Goal: Task Accomplishment & Management: Manage account settings

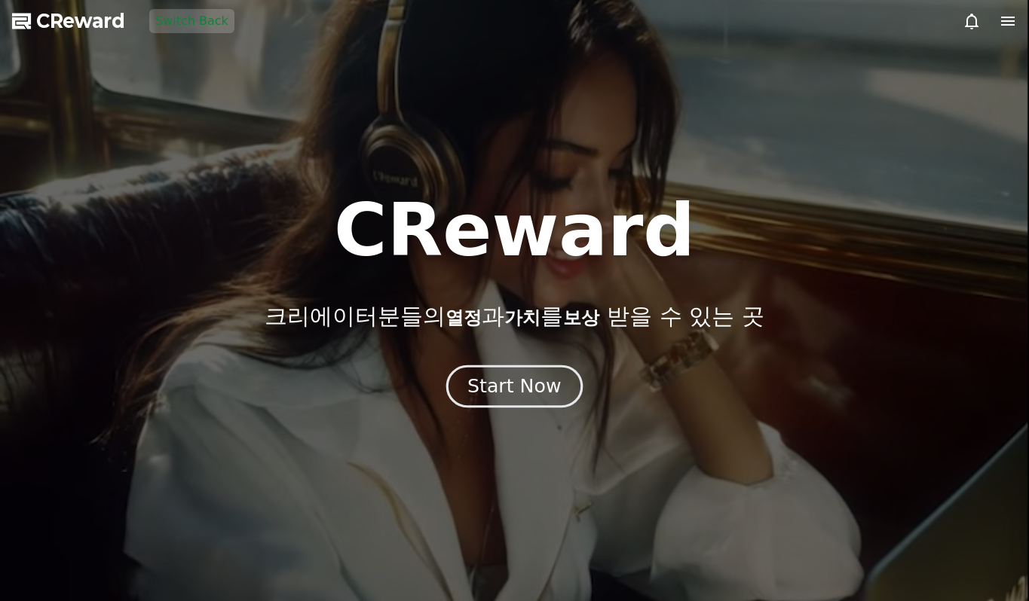
click at [513, 372] on button "Start Now" at bounding box center [514, 387] width 136 height 43
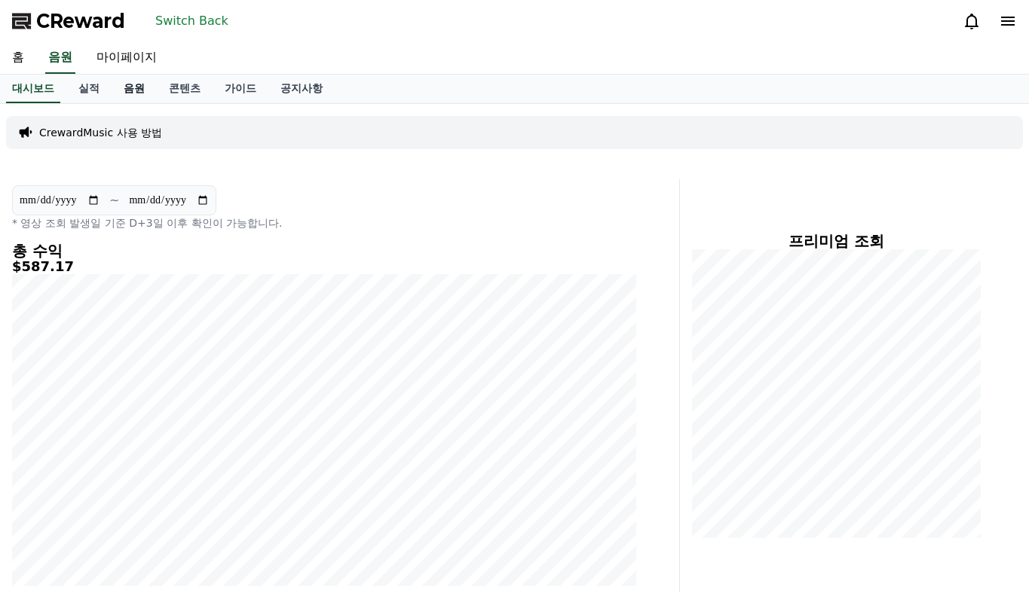
click at [130, 96] on link "음원" at bounding box center [134, 89] width 45 height 29
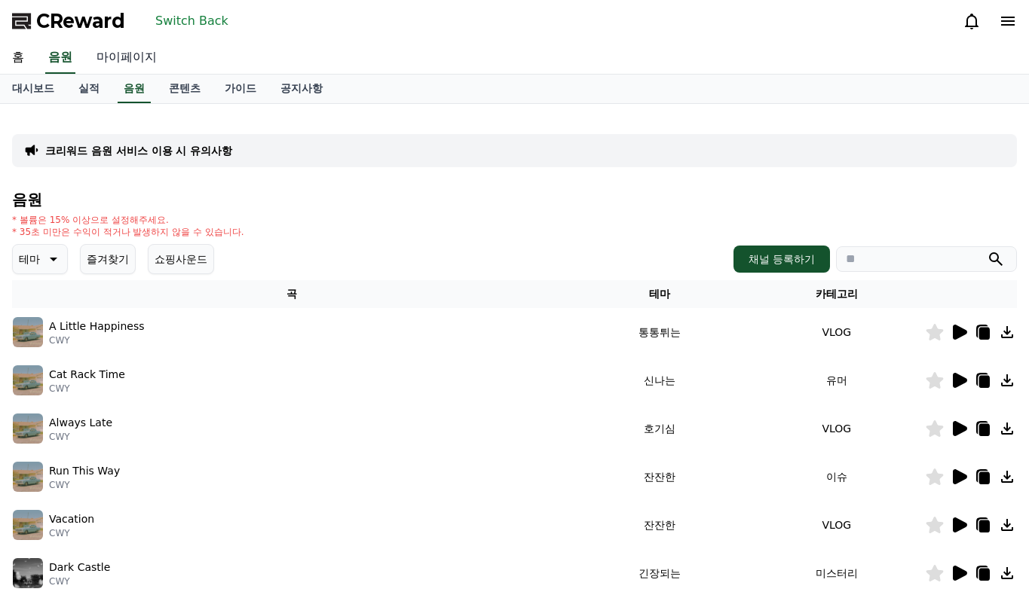
click at [112, 62] on link "마이페이지" at bounding box center [126, 58] width 84 height 32
select select "**********"
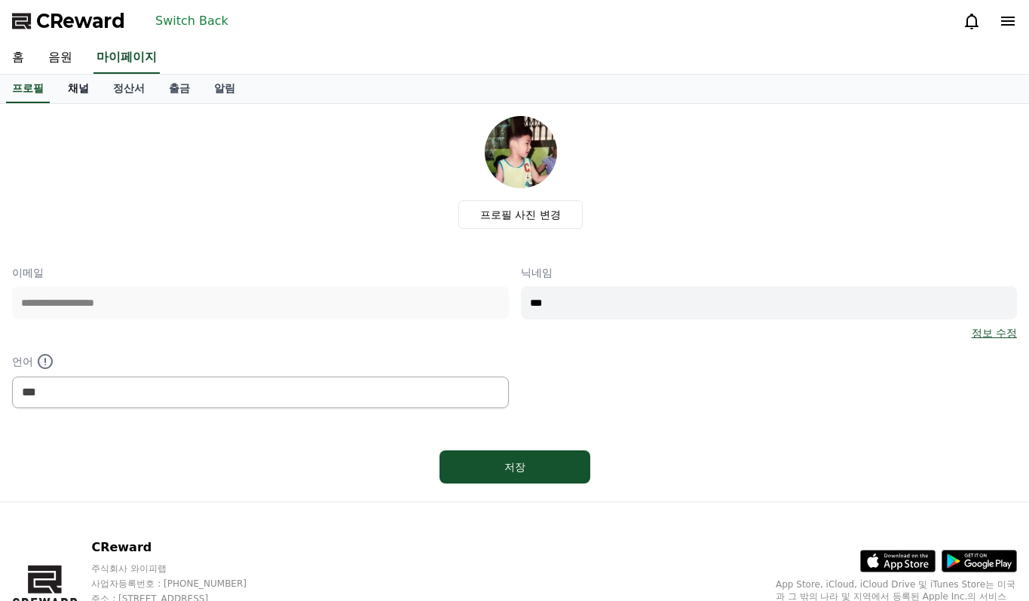
click at [93, 85] on link "채널" at bounding box center [78, 89] width 45 height 29
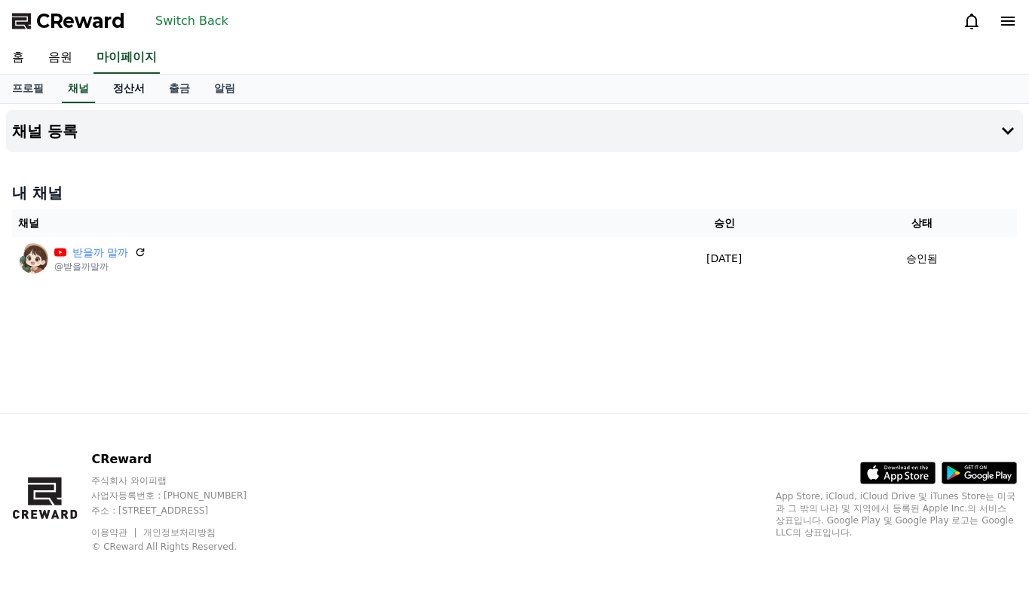
click at [124, 90] on link "정산서" at bounding box center [129, 89] width 56 height 29
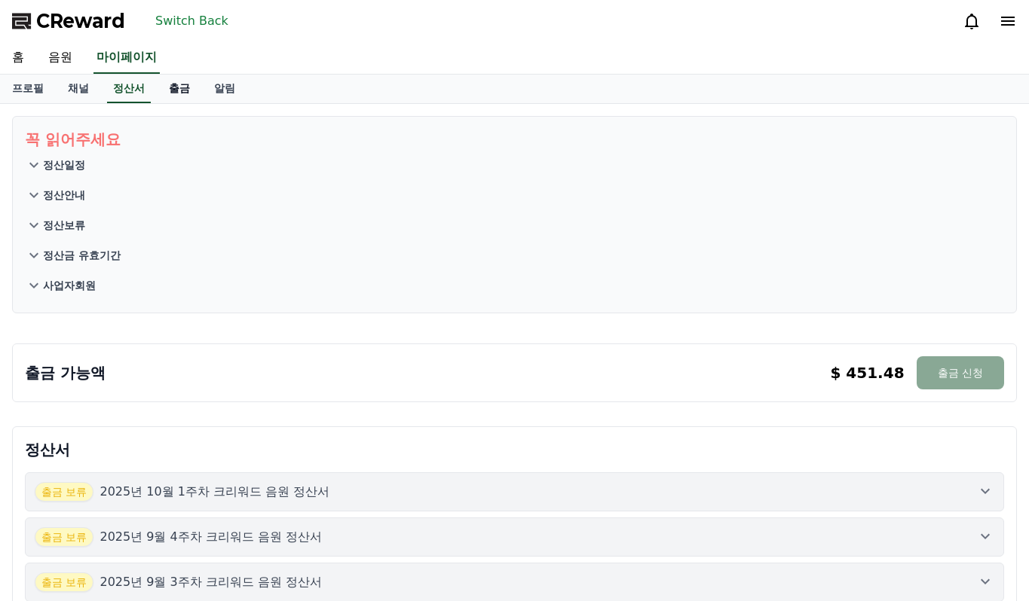
click at [175, 86] on link "출금" at bounding box center [179, 89] width 45 height 29
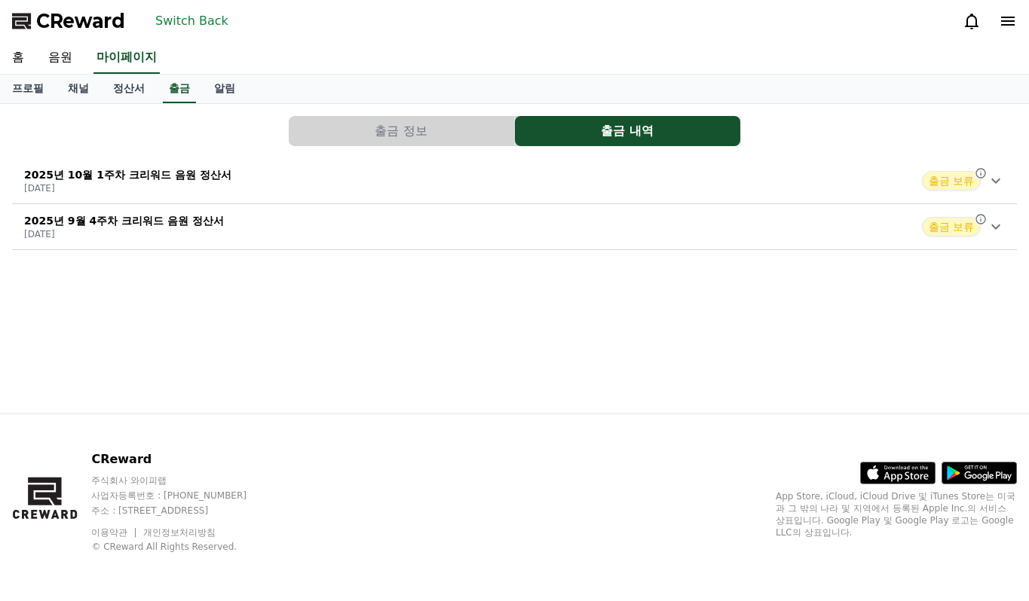
click at [945, 177] on span "출금 보류" at bounding box center [951, 181] width 59 height 20
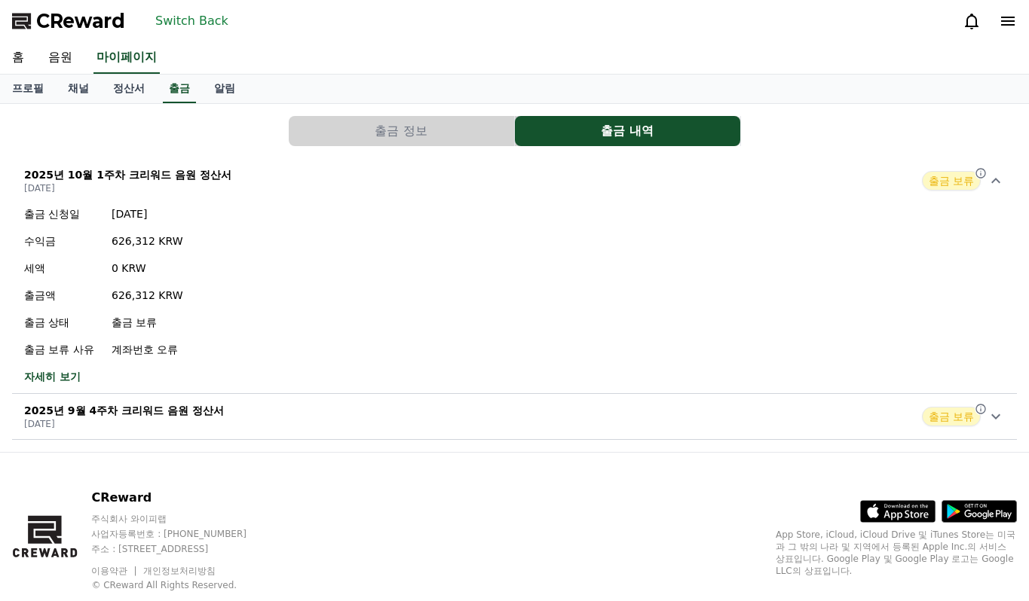
click at [498, 135] on button "출금 정보" at bounding box center [401, 131] width 225 height 30
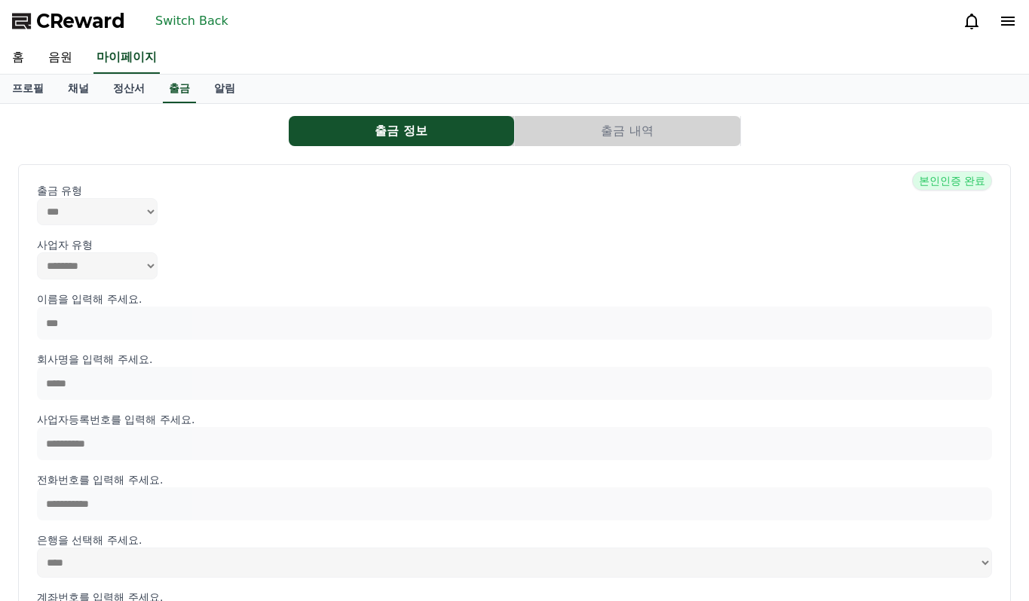
click at [598, 131] on button "출금 내역" at bounding box center [627, 131] width 225 height 30
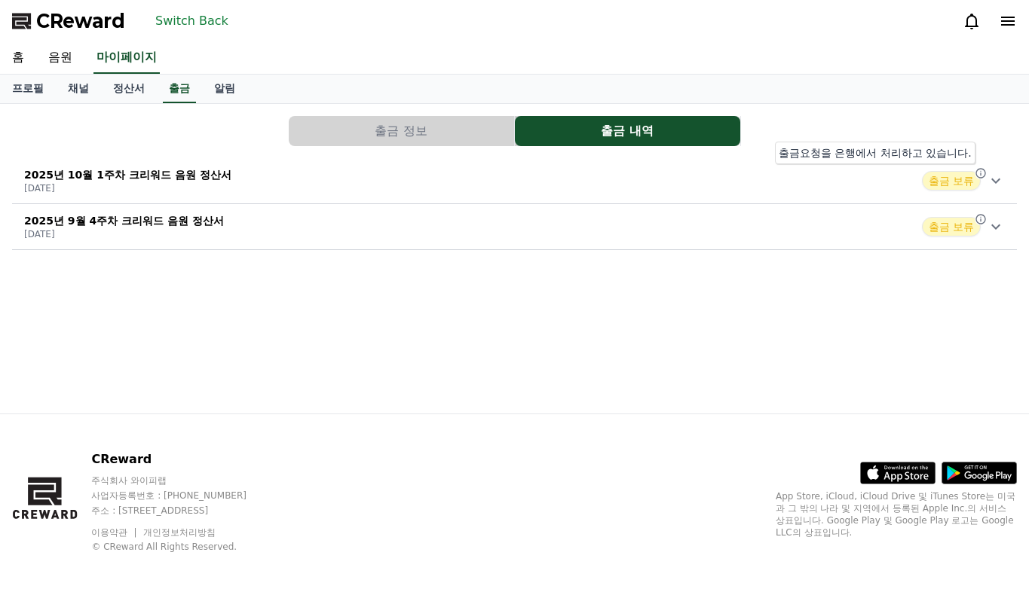
click at [982, 172] on icon at bounding box center [980, 173] width 12 height 12
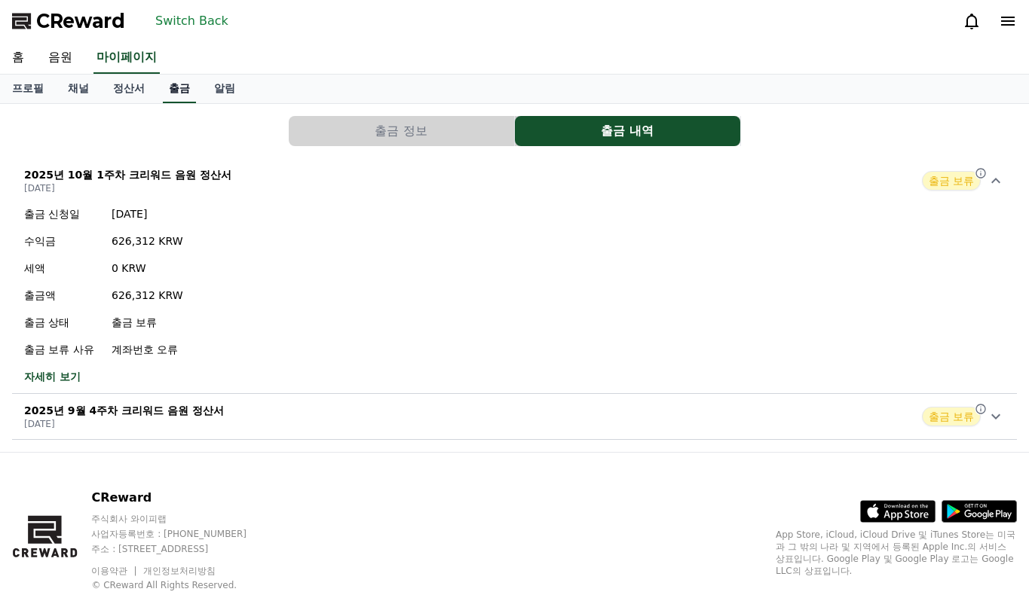
click at [182, 91] on link "출금" at bounding box center [179, 89] width 33 height 29
click at [136, 90] on link "정산서" at bounding box center [129, 89] width 56 height 29
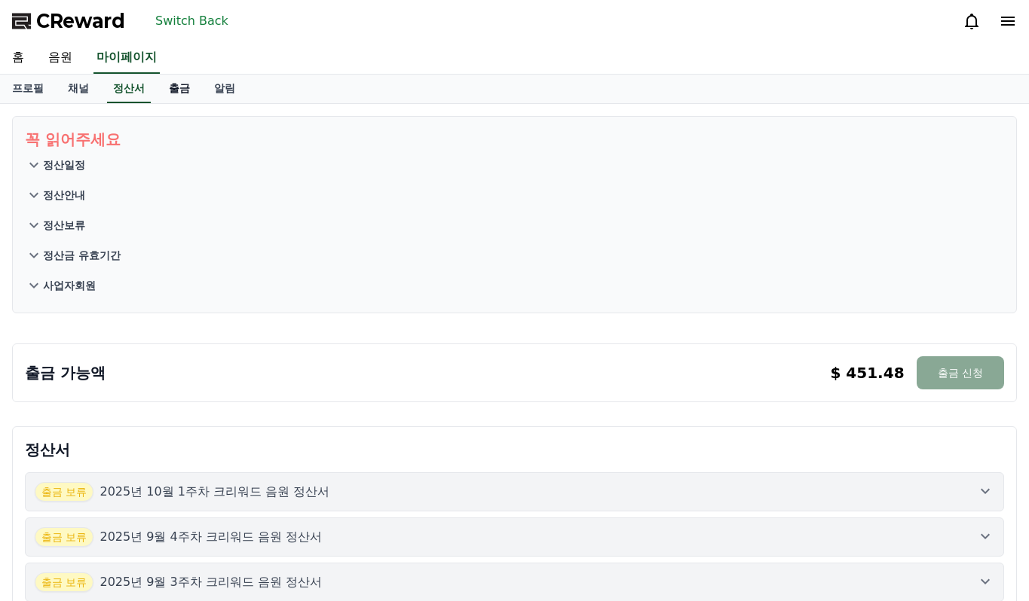
click at [176, 92] on link "출금" at bounding box center [179, 89] width 45 height 29
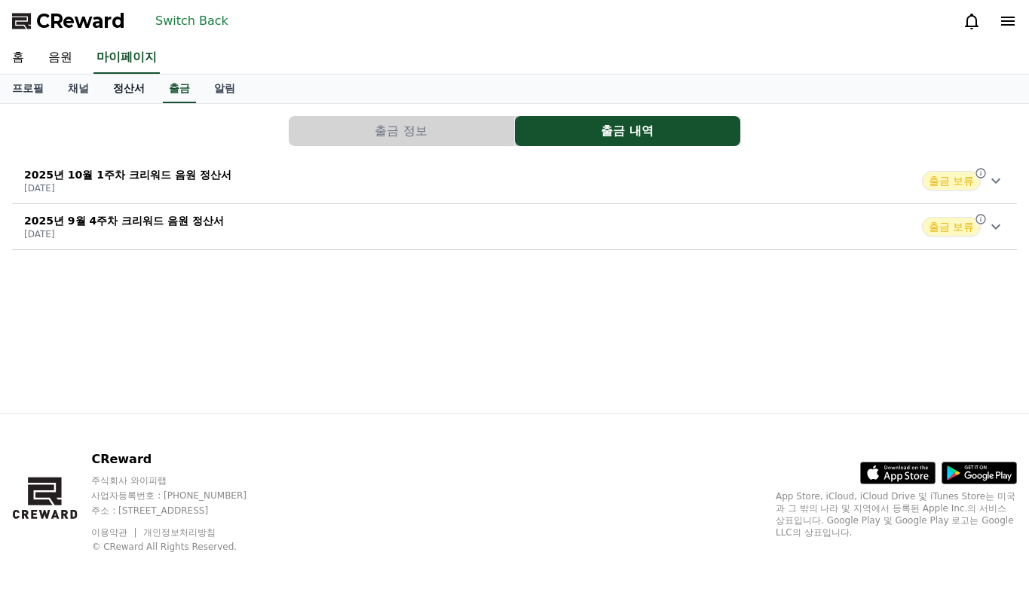
click at [144, 90] on link "정산서" at bounding box center [129, 89] width 56 height 29
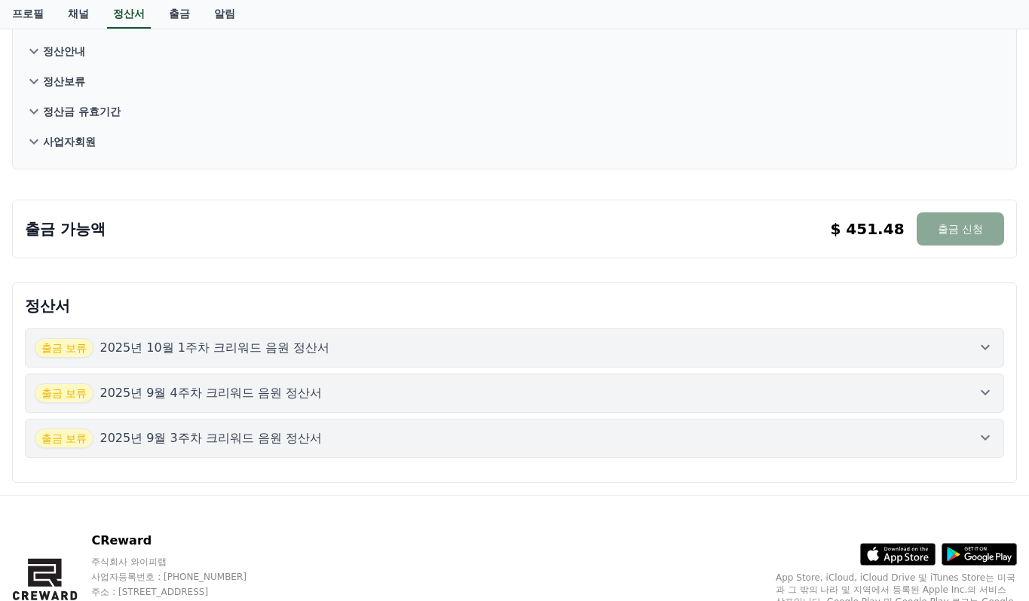
scroll to position [151, 0]
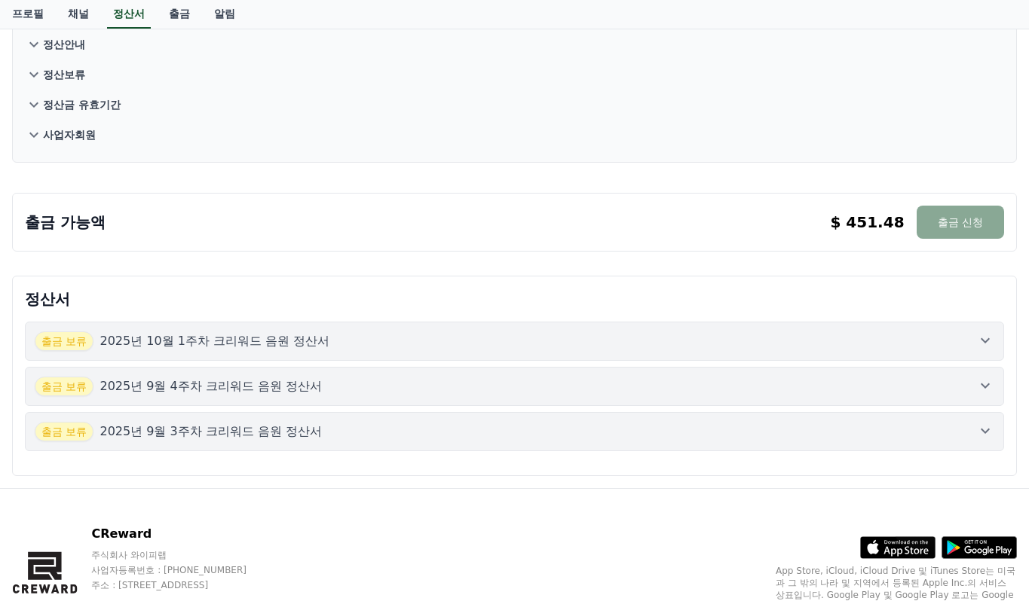
click at [358, 349] on div "출금 보류 2025년 10월 1주차 크리워드 음원 정산서" at bounding box center [514, 342] width 959 height 20
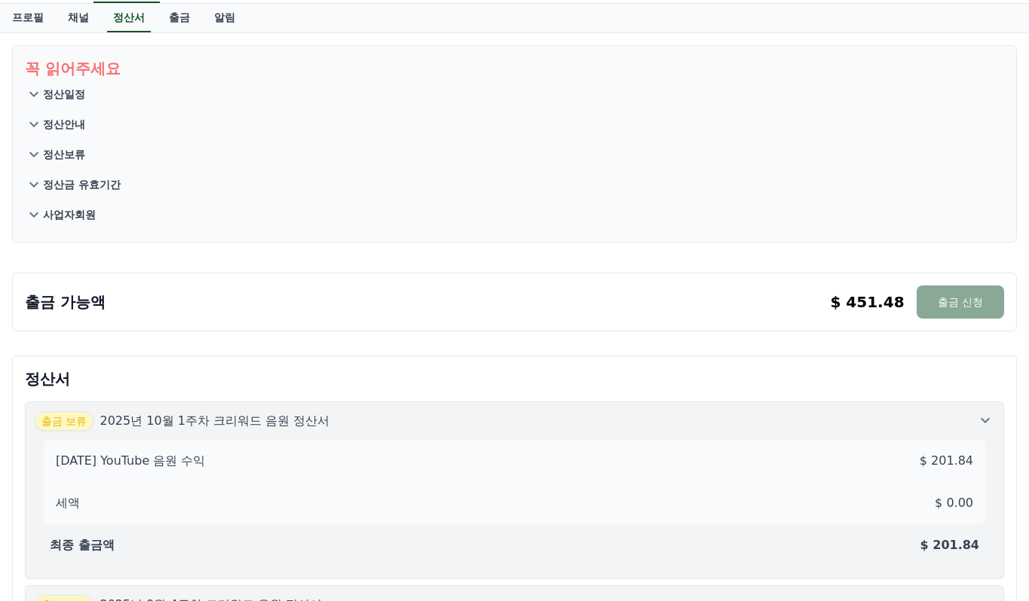
scroll to position [0, 0]
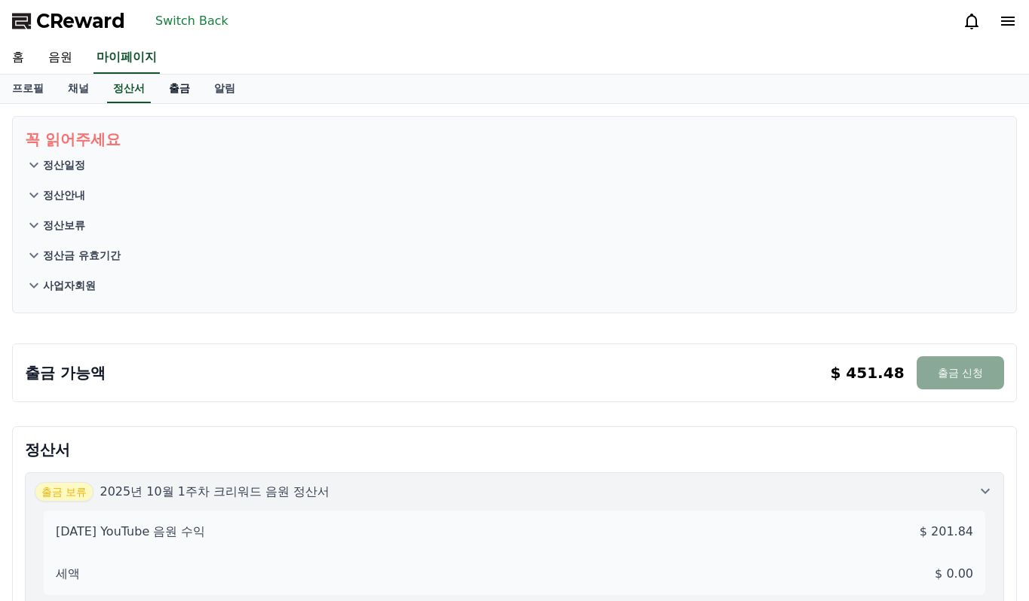
click at [164, 87] on link "출금" at bounding box center [179, 89] width 45 height 29
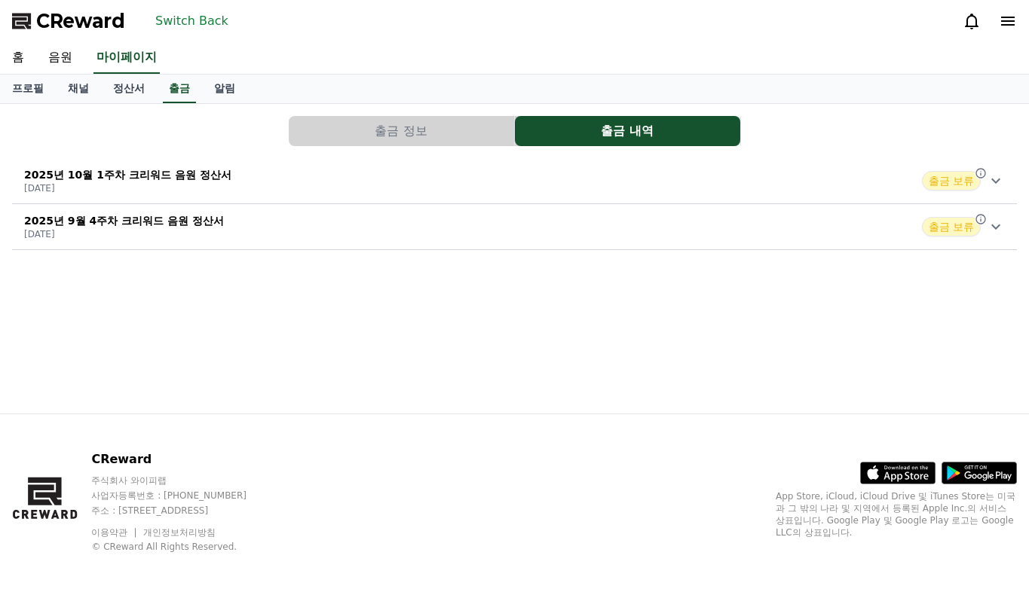
click at [174, 176] on p "2025년 10월 1주차 크리워드 음원 정산서" at bounding box center [127, 174] width 207 height 15
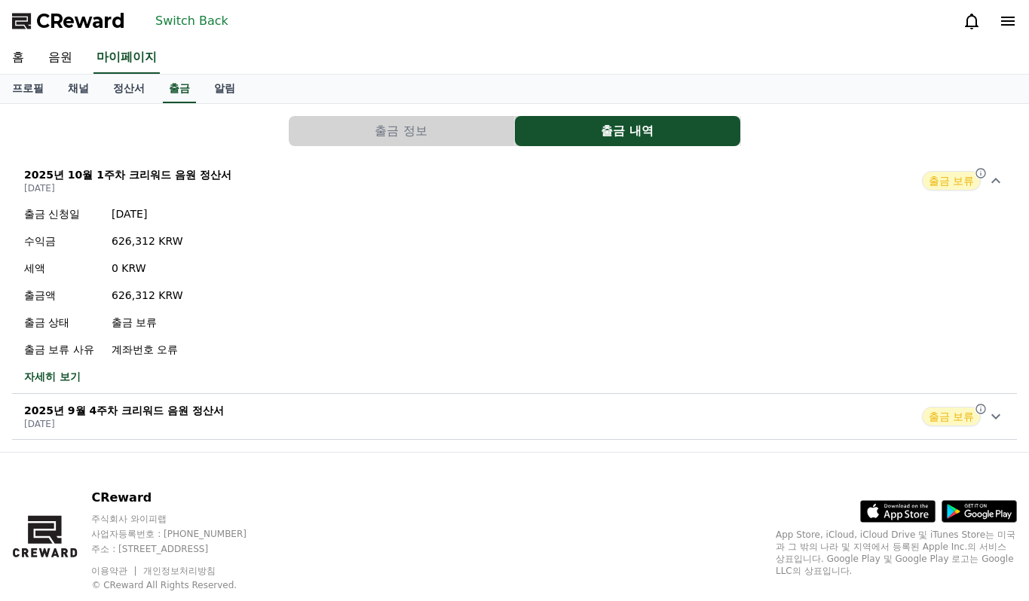
click at [211, 180] on p "2025년 10월 1주차 크리워드 음원 정산서" at bounding box center [127, 174] width 207 height 15
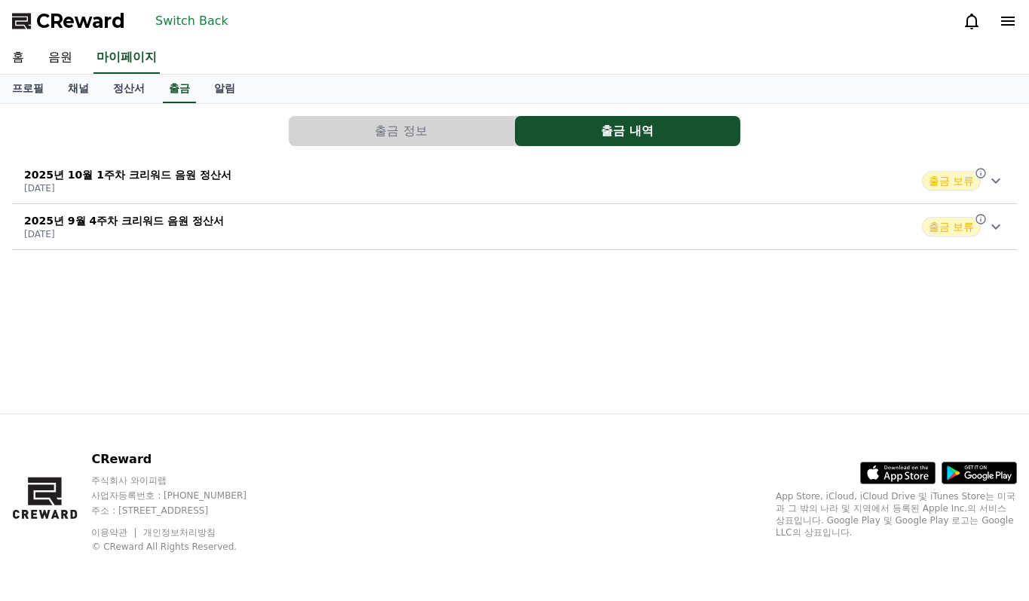
click at [224, 252] on div "출금 정보 출금 내역 2025년 10월 1주차 크리워드 음원 정산서 [DATE] 출금 보류 2025년 9월 4주차 크리워드 음원 정산서 [DA…" at bounding box center [514, 183] width 1017 height 146
click at [222, 237] on div "2025년 9월 4주차 크리워드 음원 정산서 [DATE] 출금 보류" at bounding box center [514, 226] width 1005 height 39
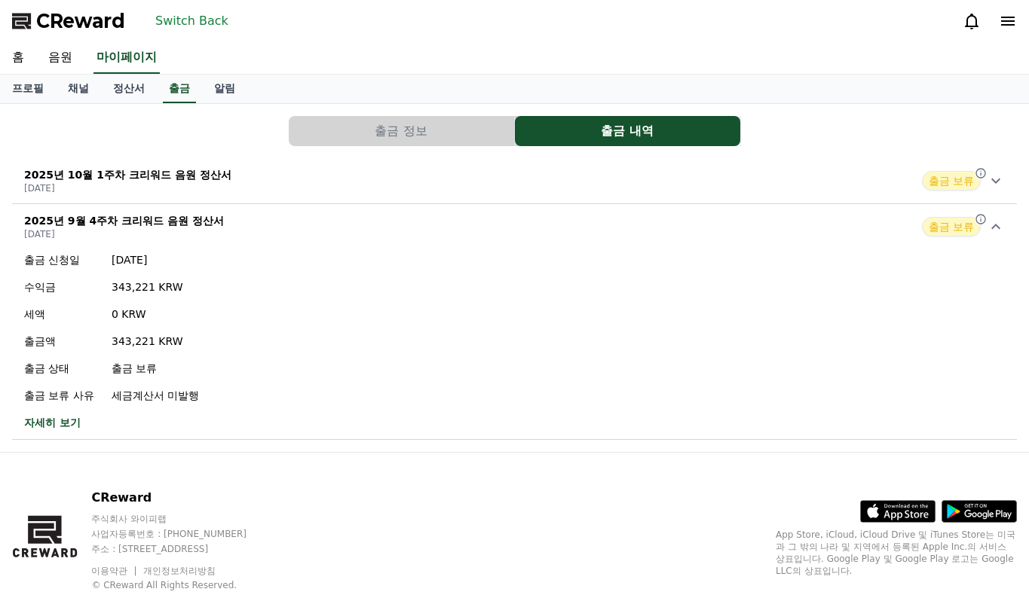
click at [222, 236] on div "2025년 9월 4주차 크리워드 음원 정산서 [DATE] 출금 보류" at bounding box center [514, 226] width 1005 height 39
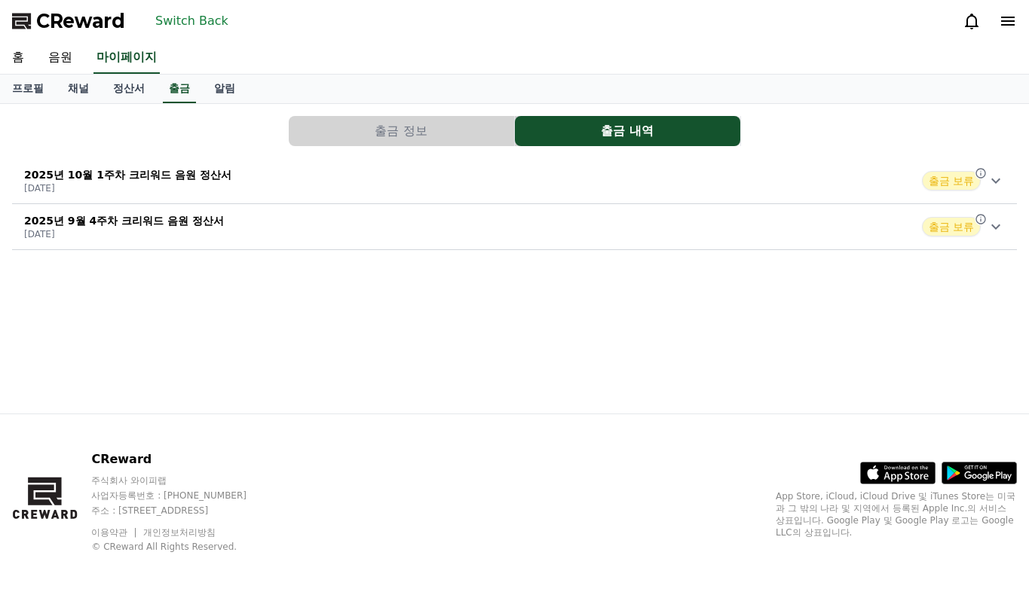
click at [409, 130] on button "출금 정보" at bounding box center [401, 131] width 225 height 30
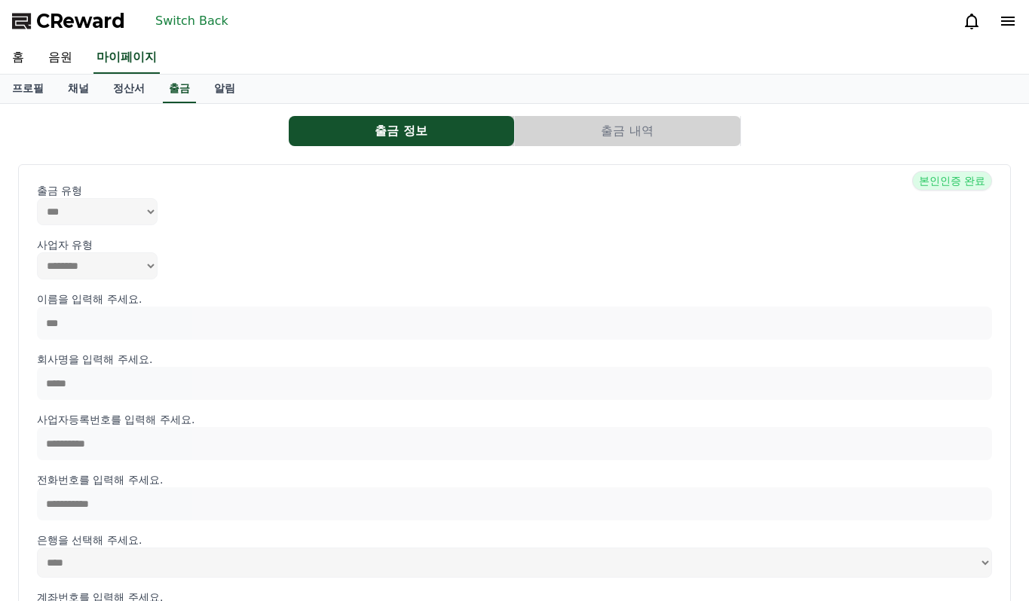
click at [615, 128] on button "출금 내역" at bounding box center [627, 131] width 225 height 30
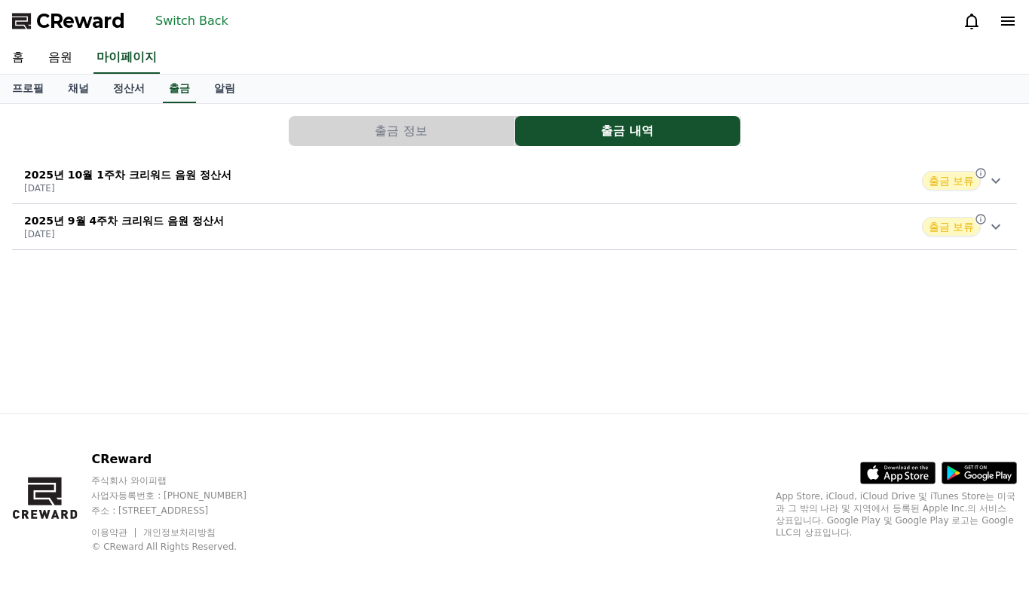
click at [258, 177] on div "2025년 10월 1주차 크리워드 음원 정산서 [DATE] 출금 보류" at bounding box center [514, 180] width 1005 height 39
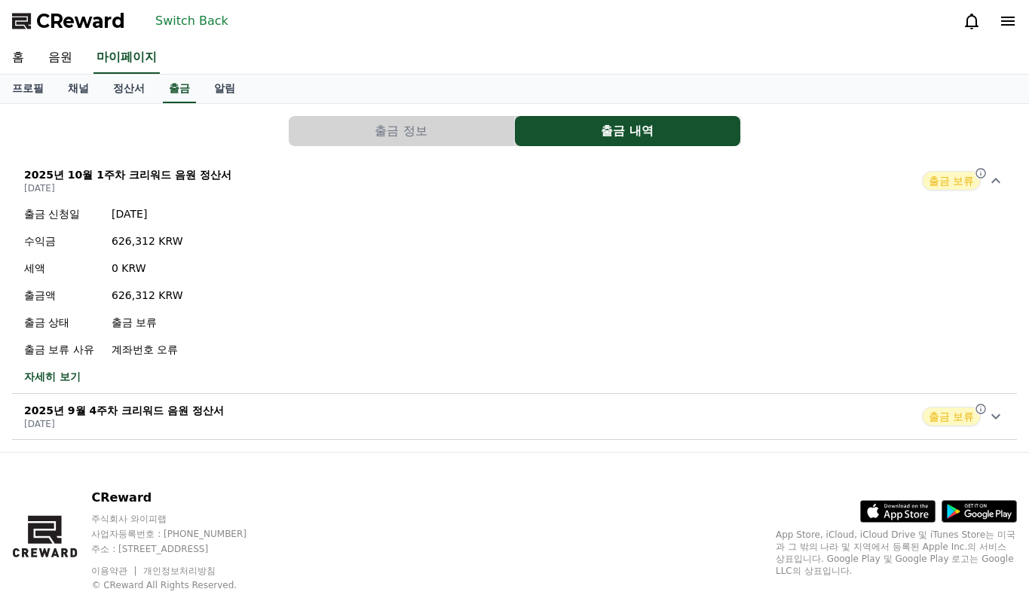
click at [274, 179] on div "2025년 10월 1주차 크리워드 음원 정산서 [DATE] 출금 보류" at bounding box center [514, 180] width 1005 height 39
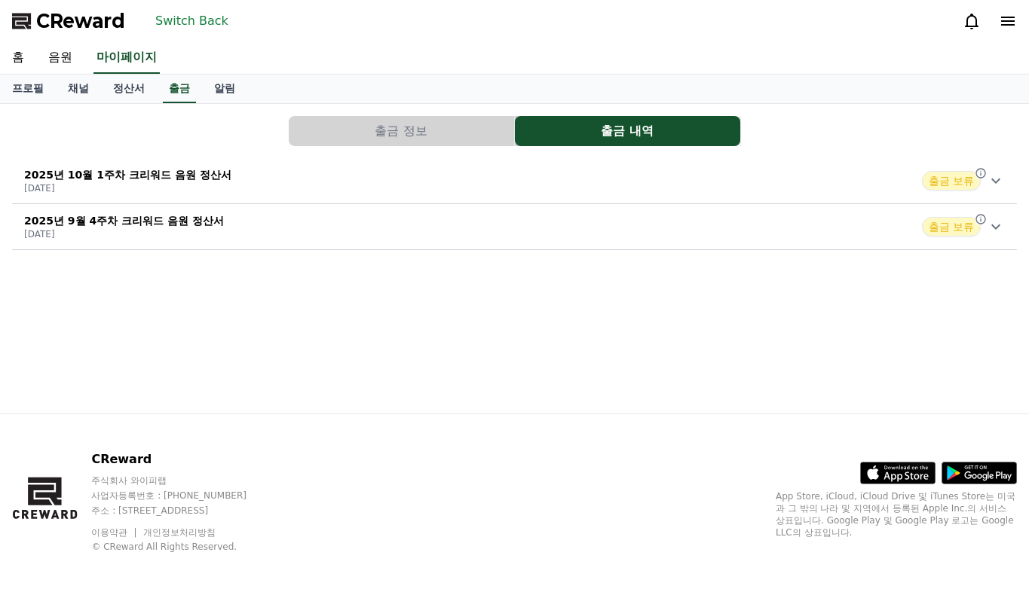
click at [312, 184] on div "2025년 10월 1주차 크리워드 음원 정산서 [DATE] 출금 보류" at bounding box center [514, 180] width 1005 height 39
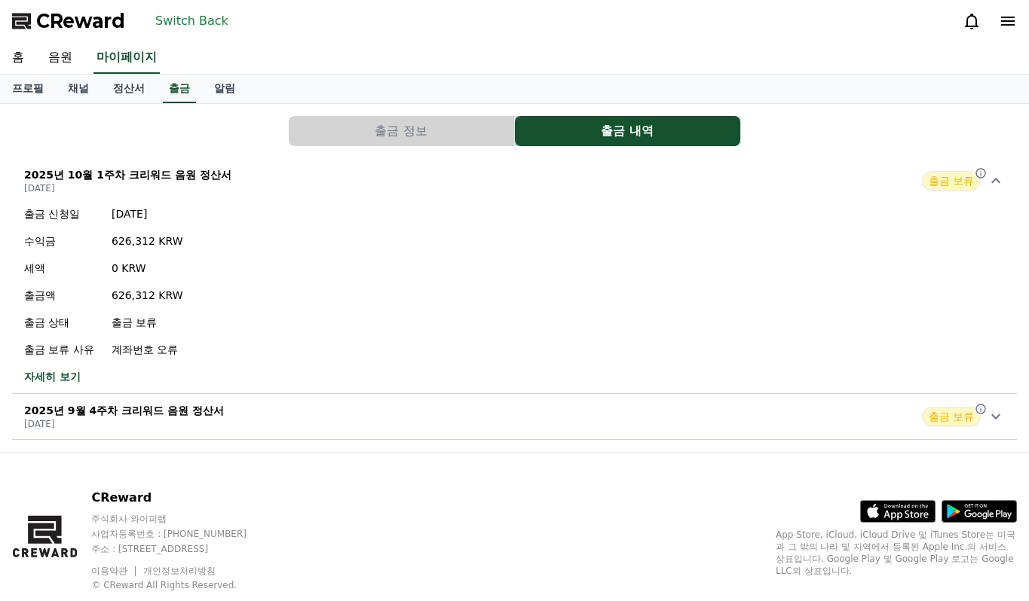
click at [312, 184] on div "2025년 10월 1주차 크리워드 음원 정산서 [DATE] 출금 보류" at bounding box center [514, 180] width 1005 height 39
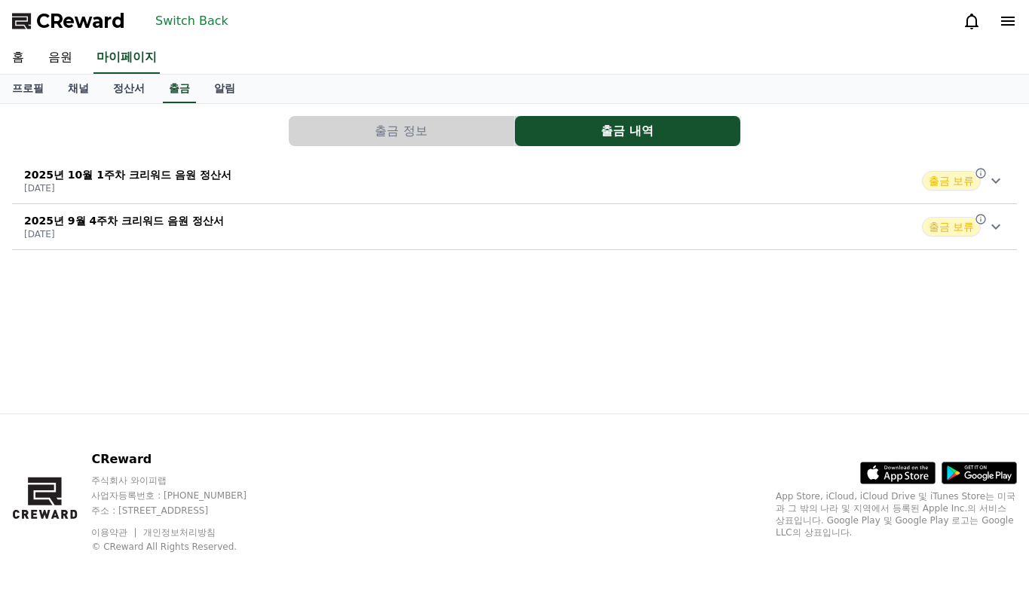
click at [298, 215] on div "2025년 9월 4주차 크리워드 음원 정산서 [DATE] 출금 보류" at bounding box center [514, 226] width 1005 height 39
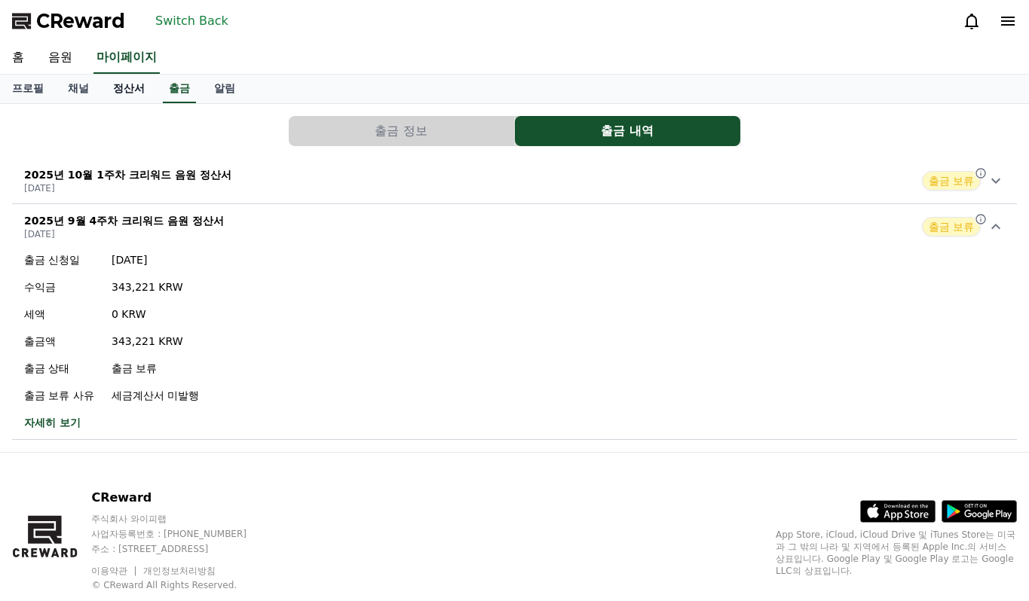
click at [135, 92] on link "정산서" at bounding box center [129, 89] width 56 height 29
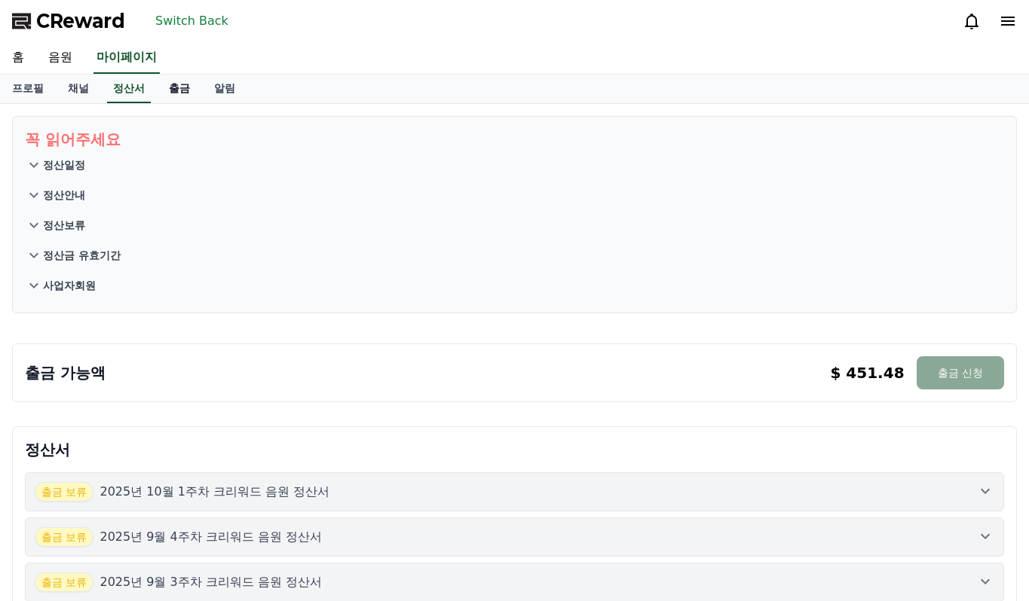
click at [170, 89] on link "출금" at bounding box center [179, 89] width 45 height 29
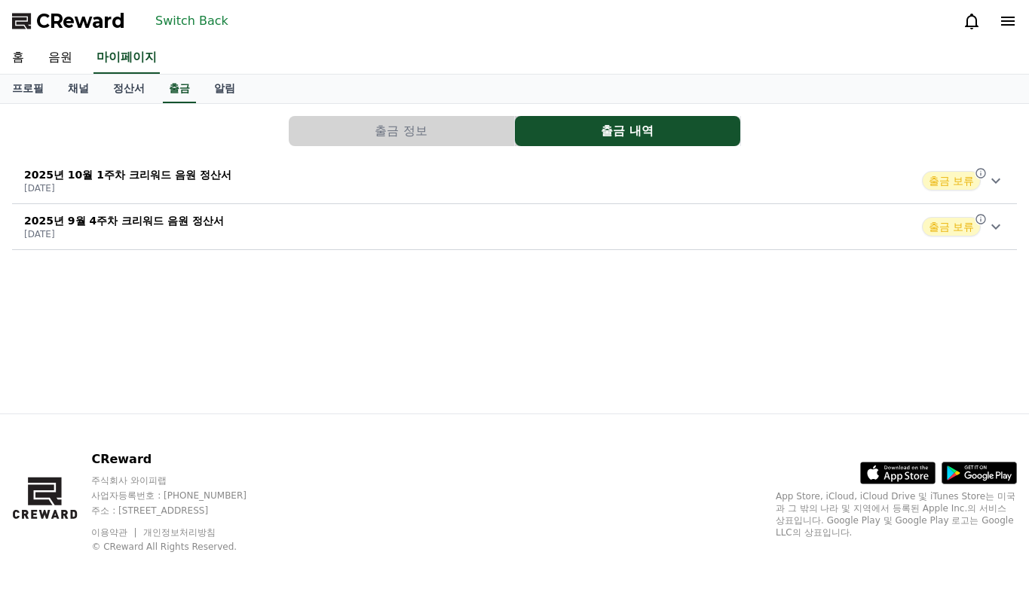
click at [258, 191] on div "2025년 10월 1주차 크리워드 음원 정산서 [DATE] 출금 보류" at bounding box center [514, 180] width 1005 height 39
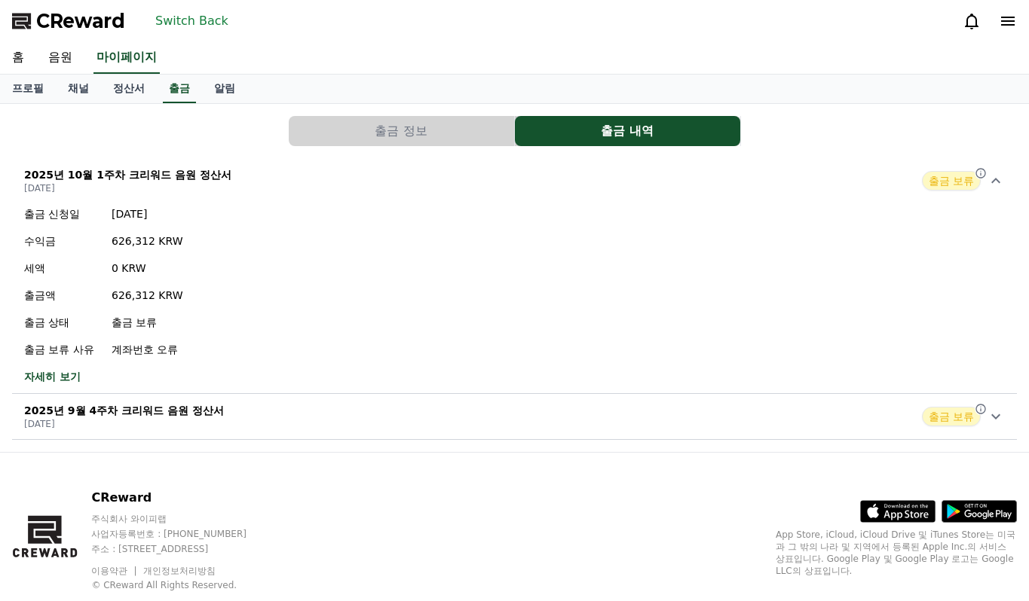
click at [260, 185] on div "2025년 10월 1주차 크리워드 음원 정산서 [DATE] 출금 보류" at bounding box center [514, 180] width 1005 height 39
click at [280, 397] on div "2025년 9월 4주차 크리워드 음원 정산서 [DATE] 출금 보류" at bounding box center [514, 416] width 1005 height 39
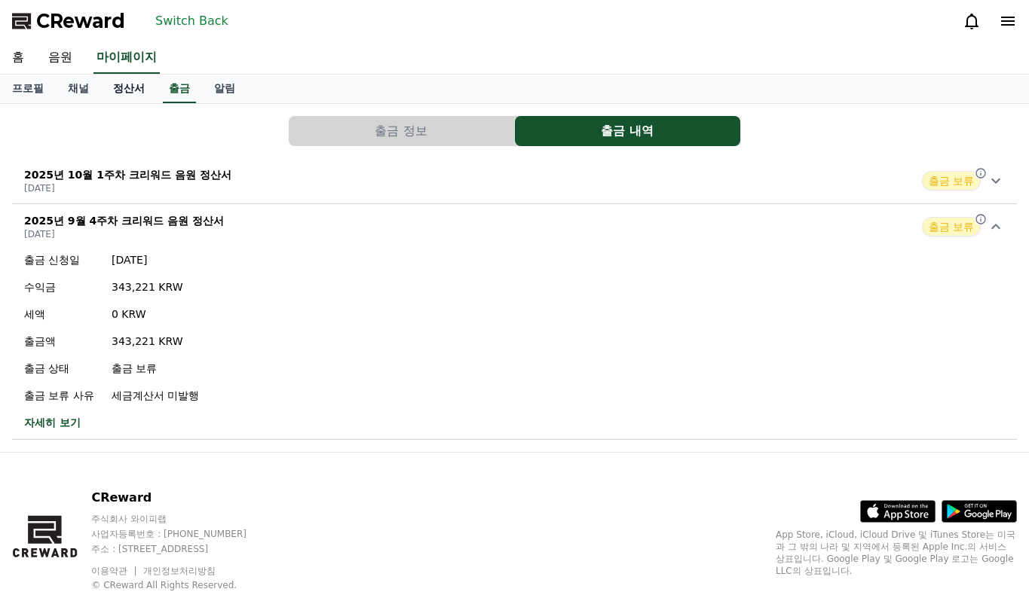
click at [132, 90] on link "정산서" at bounding box center [129, 89] width 56 height 29
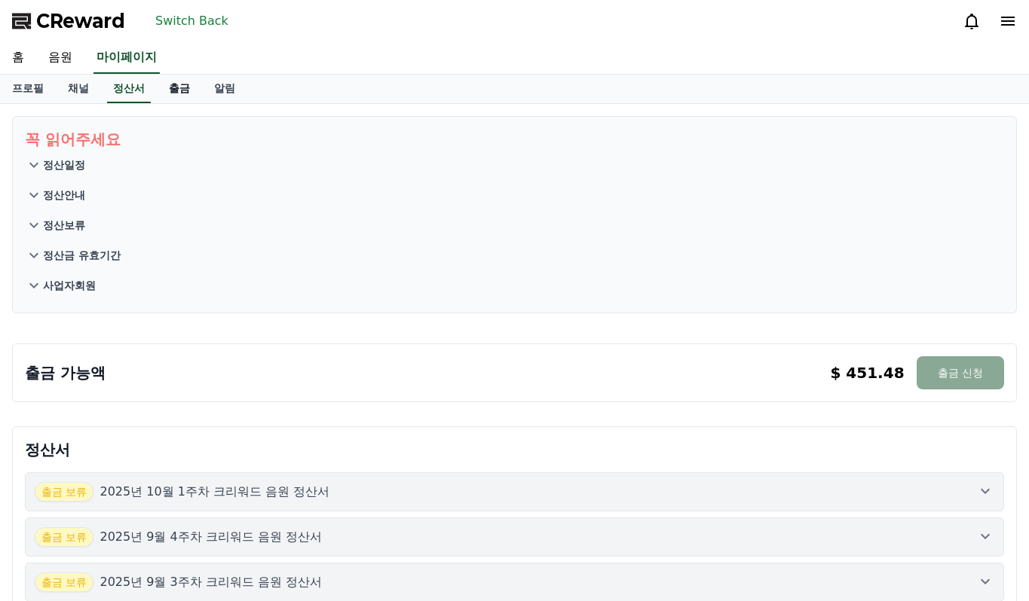
click at [181, 85] on link "출금" at bounding box center [179, 89] width 45 height 29
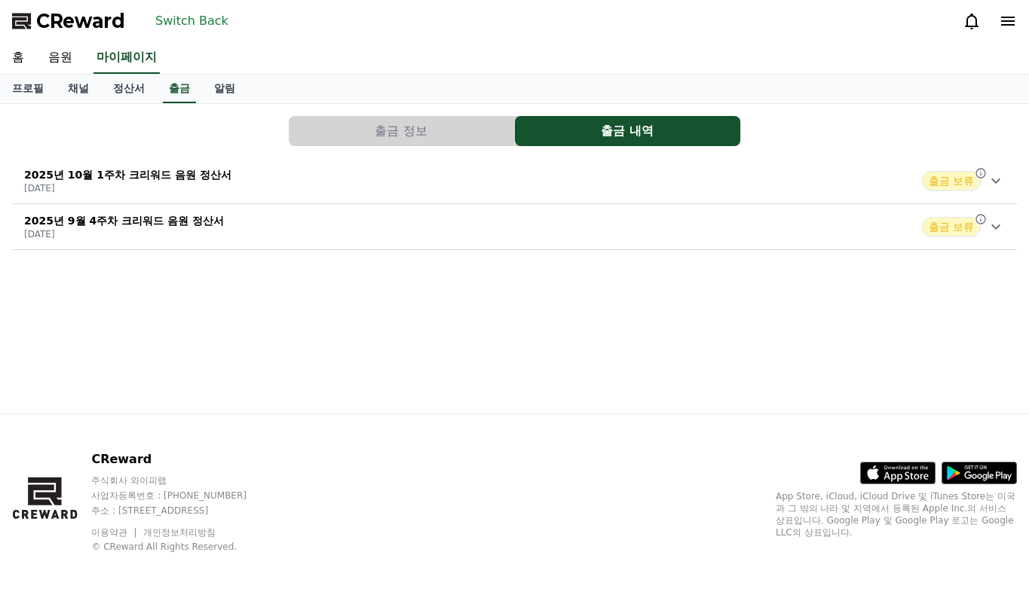
click at [245, 217] on div "2025년 9월 4주차 크리워드 음원 정산서 [DATE] 출금 보류" at bounding box center [514, 226] width 1005 height 39
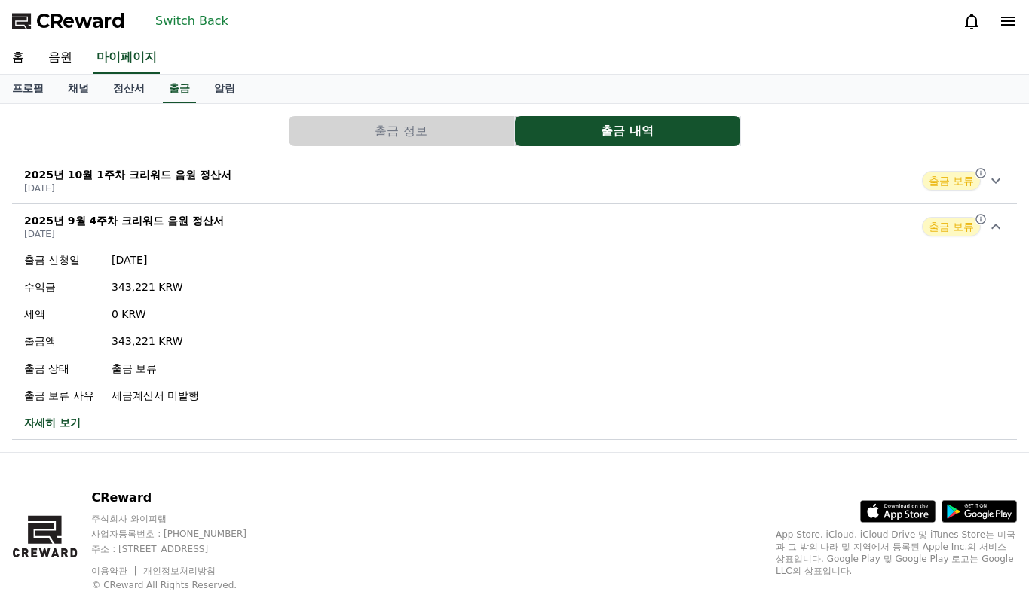
click at [49, 421] on link "자세히 보기" at bounding box center [111, 422] width 175 height 15
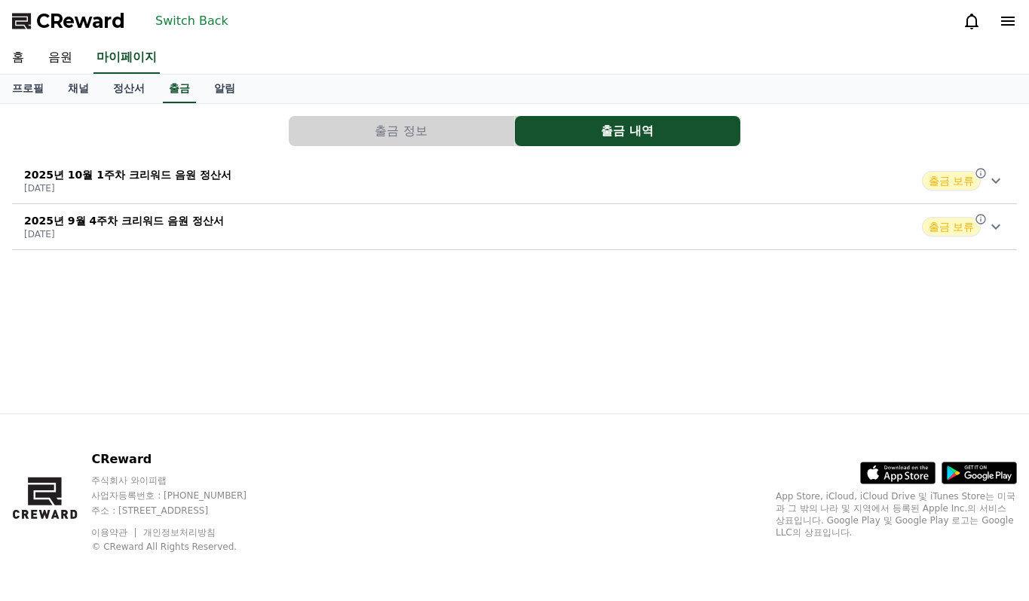
click at [302, 173] on div "2025년 10월 1주차 크리워드 음원 정산서 [DATE] 출금 보류" at bounding box center [514, 180] width 1005 height 39
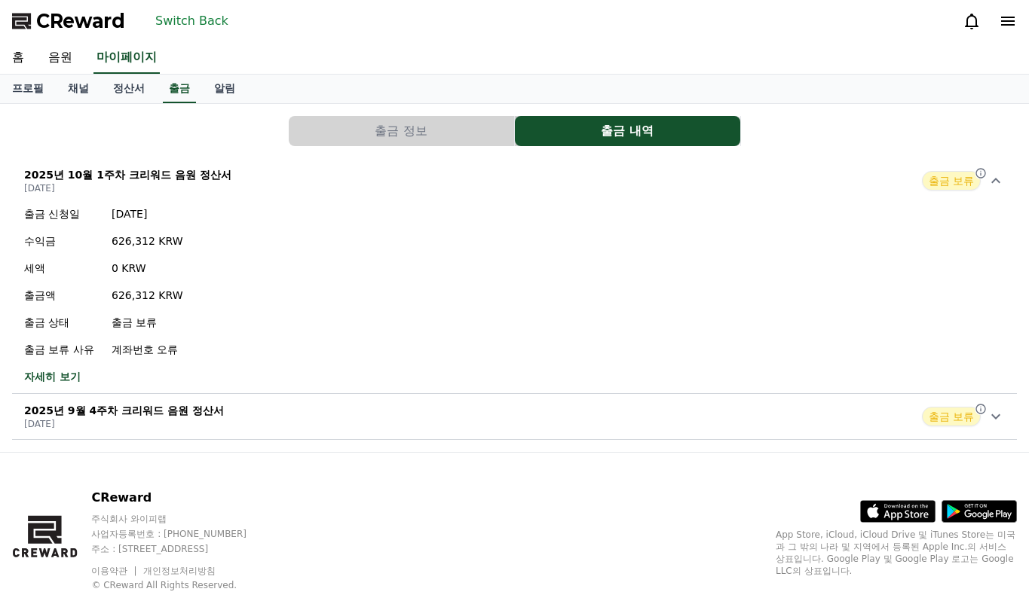
click at [66, 371] on link "자세히 보기" at bounding box center [103, 376] width 159 height 15
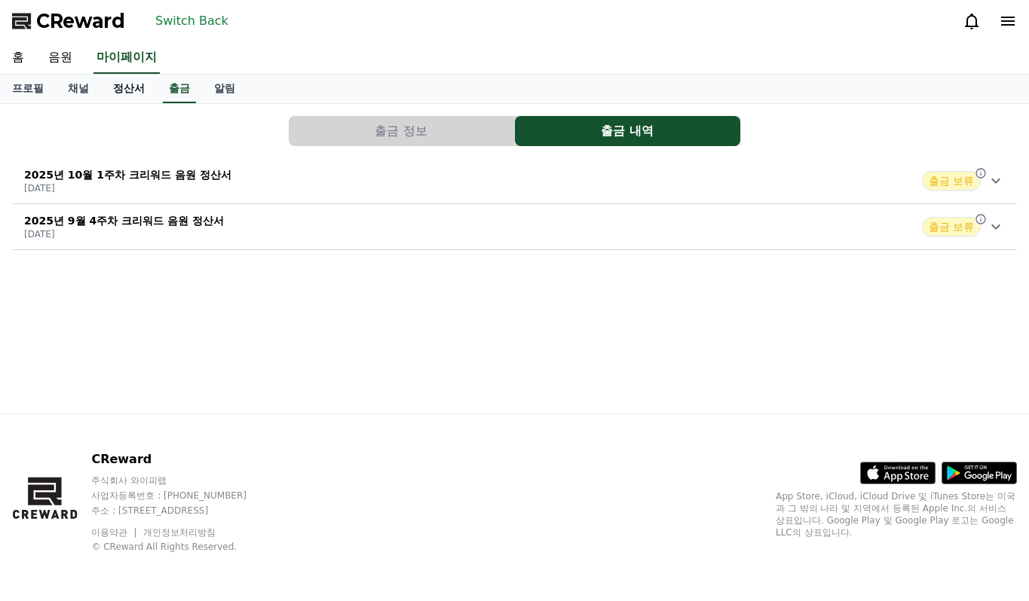
click at [149, 92] on link "정산서" at bounding box center [129, 89] width 56 height 29
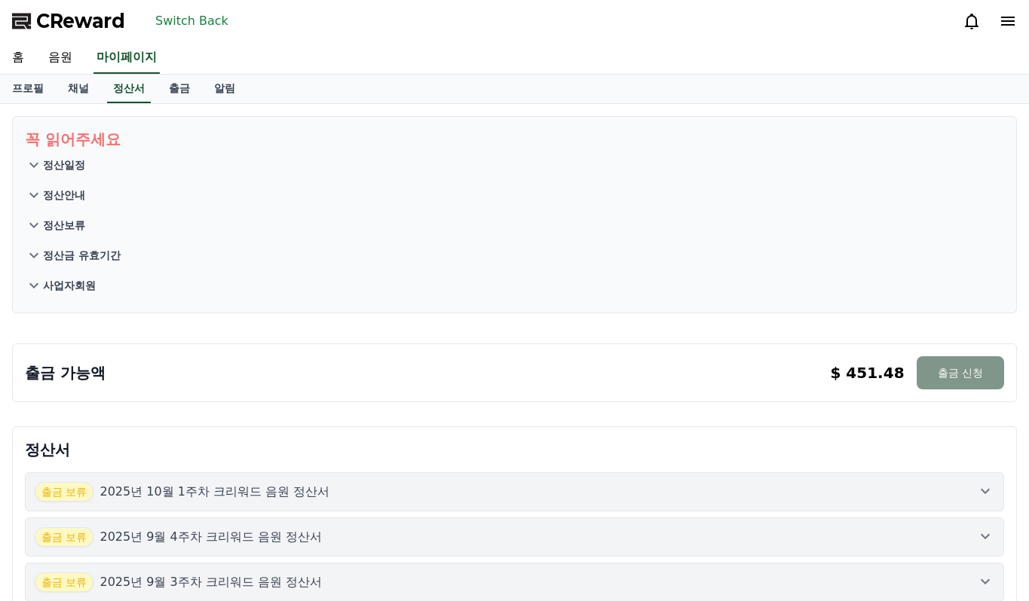
click at [962, 373] on button "출금 신청" at bounding box center [959, 372] width 87 height 33
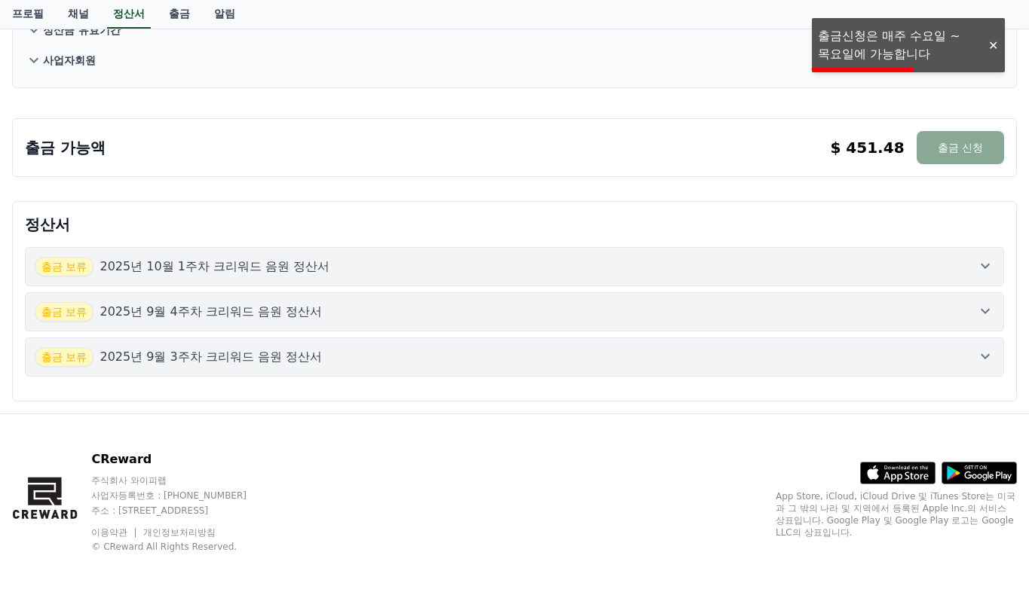
scroll to position [150, 0]
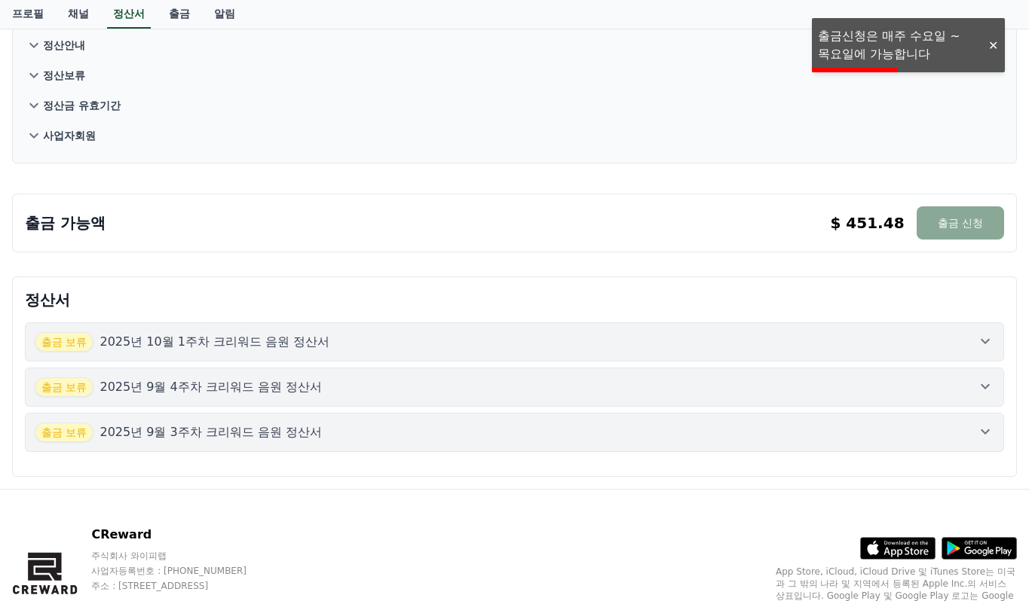
click at [649, 343] on div "출금 보류 2025년 10월 1주차 크리워드 음원 정산서" at bounding box center [514, 342] width 959 height 20
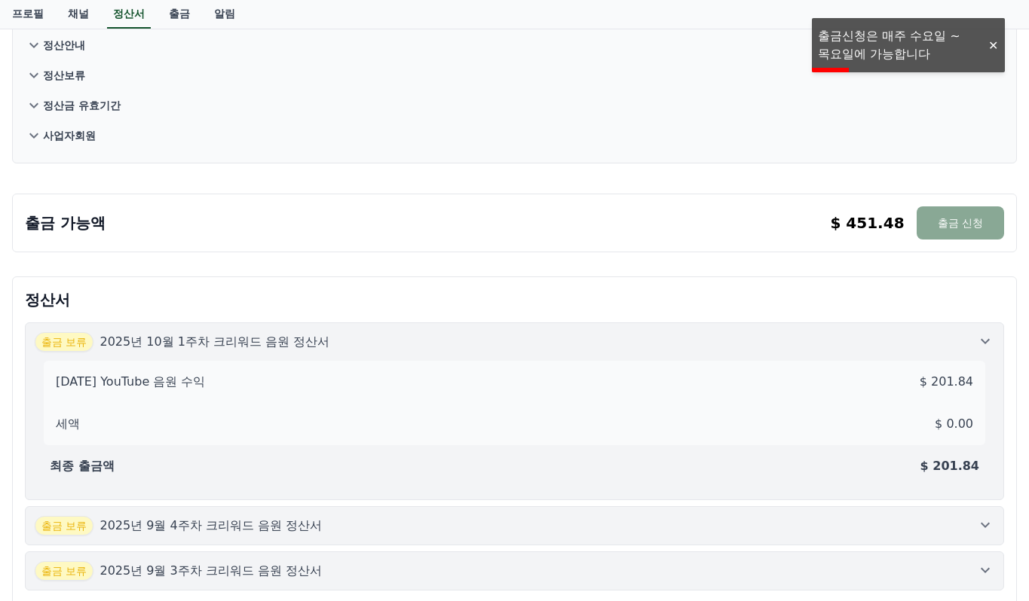
drag, startPoint x: 649, startPoint y: 343, endPoint x: 611, endPoint y: 319, distance: 44.7
click at [649, 345] on div "출금 보류 2025년 10월 1주차 크리워드 음원 정산서" at bounding box center [514, 342] width 959 height 20
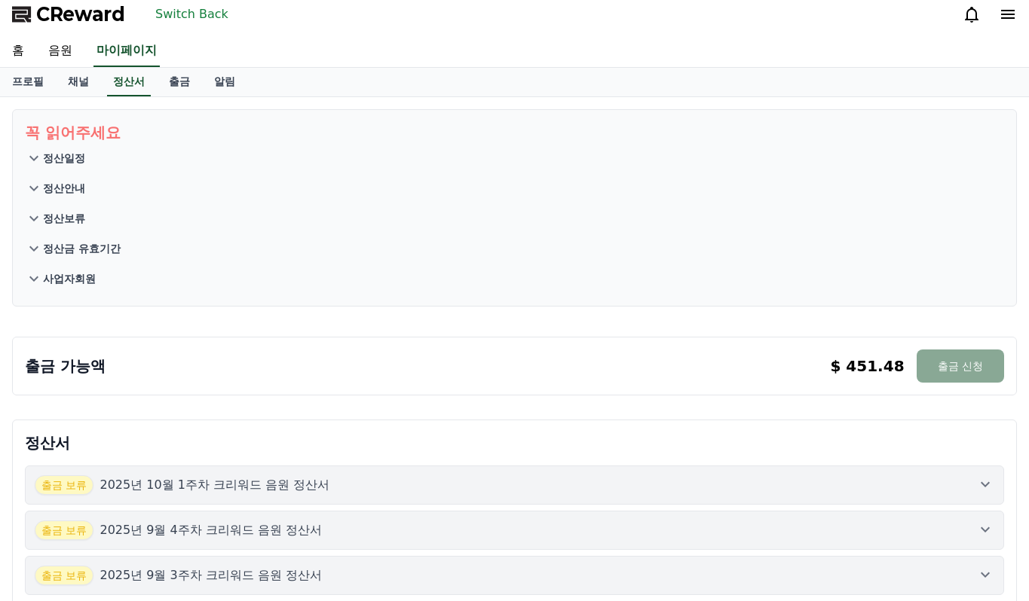
scroll to position [0, 0]
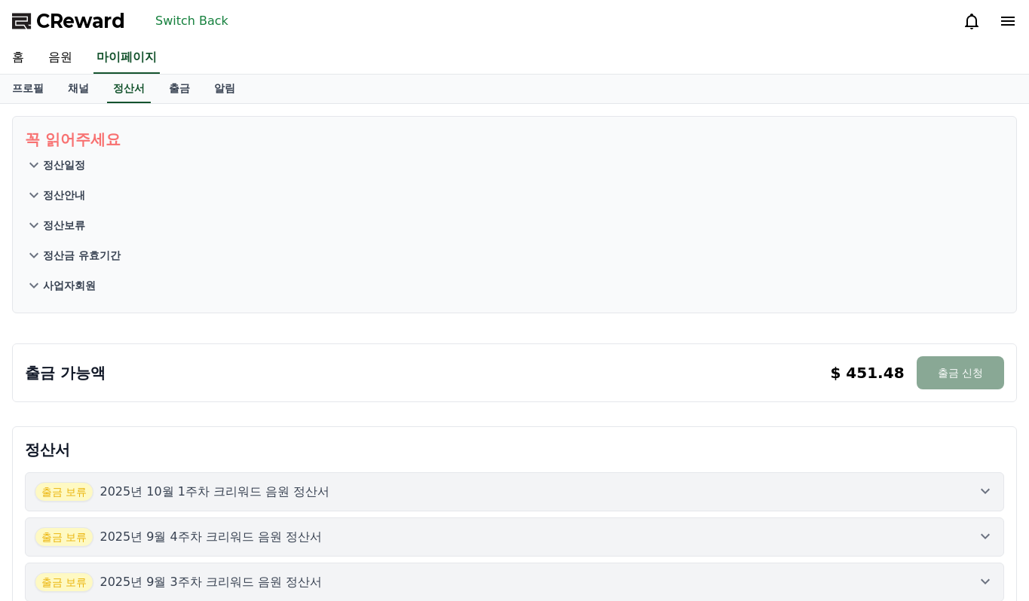
click at [190, 23] on button "Switch Back" at bounding box center [191, 21] width 85 height 24
